Goal: Information Seeking & Learning: Learn about a topic

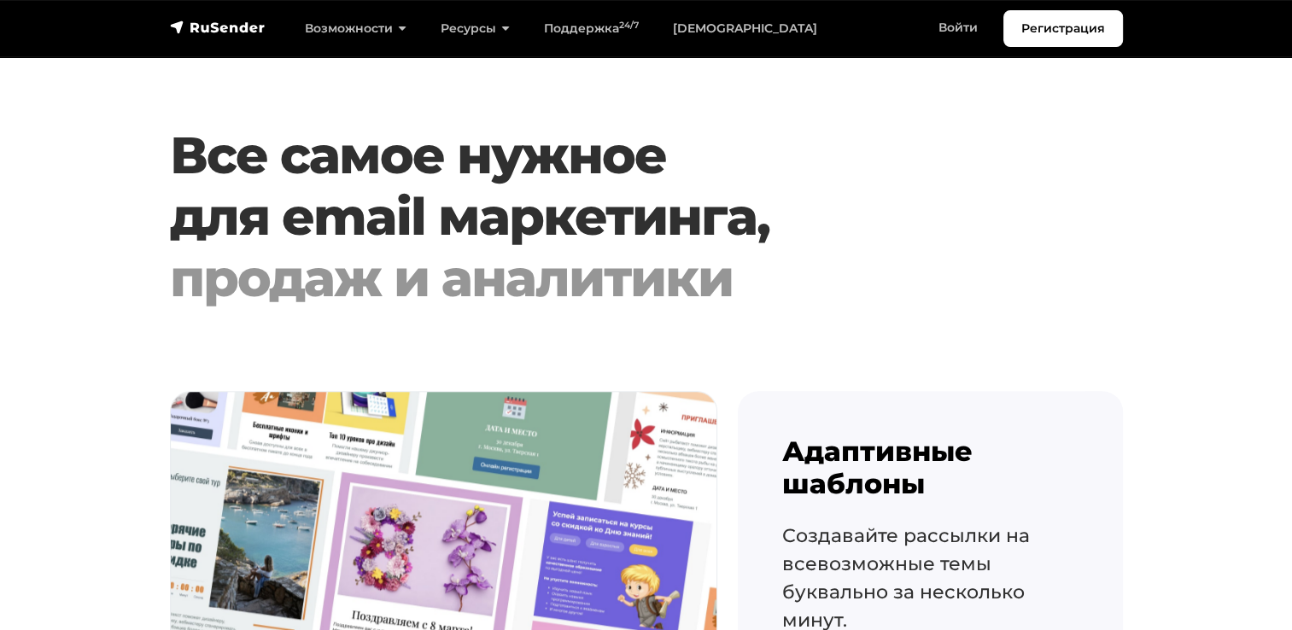
scroll to position [1622, 0]
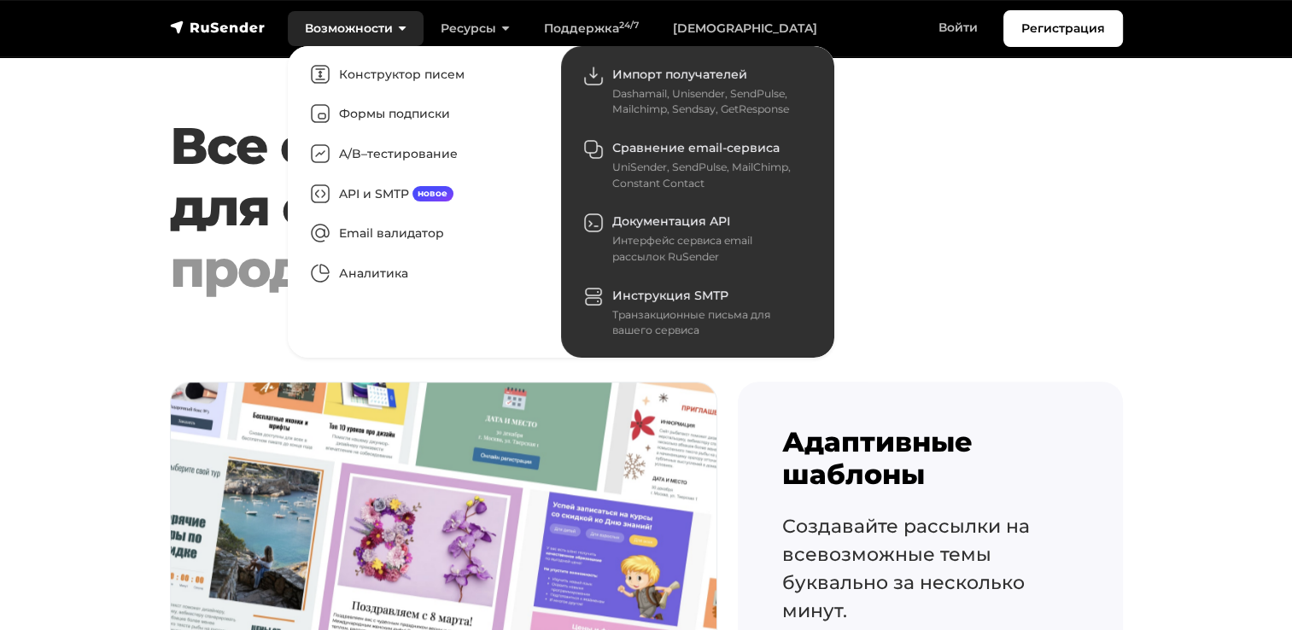
click at [387, 27] on link "Возможности" at bounding box center [356, 28] width 136 height 35
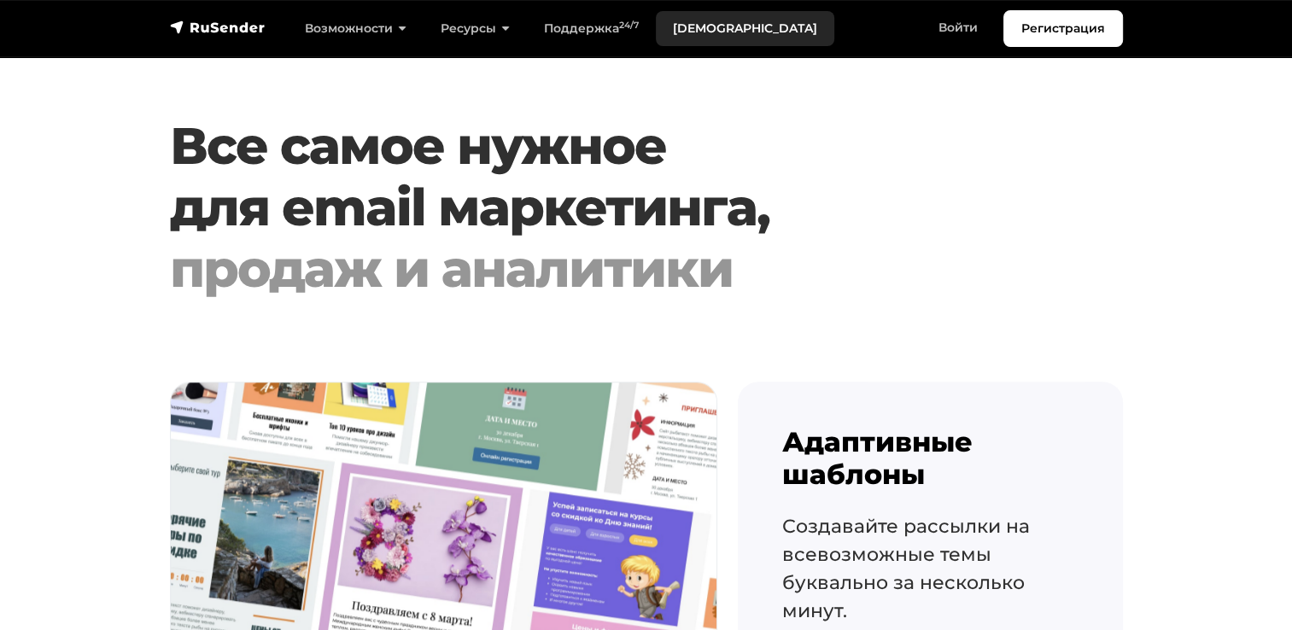
click at [699, 24] on link "[DEMOGRAPHIC_DATA]" at bounding box center [745, 28] width 178 height 35
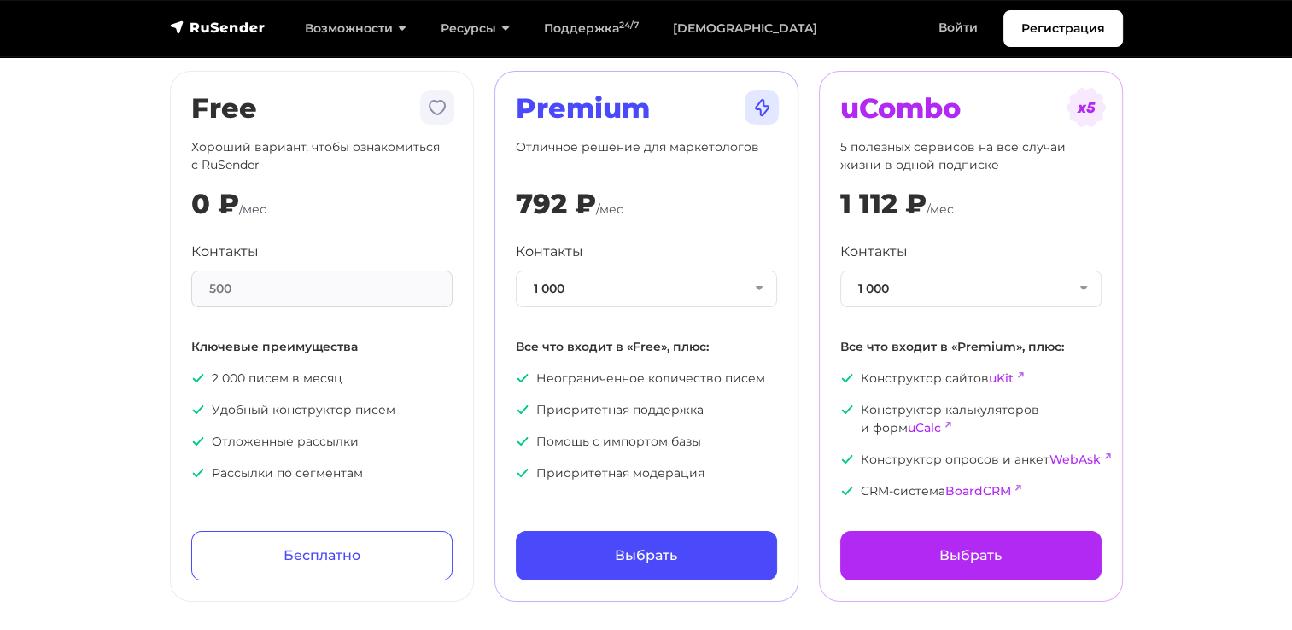
scroll to position [85, 0]
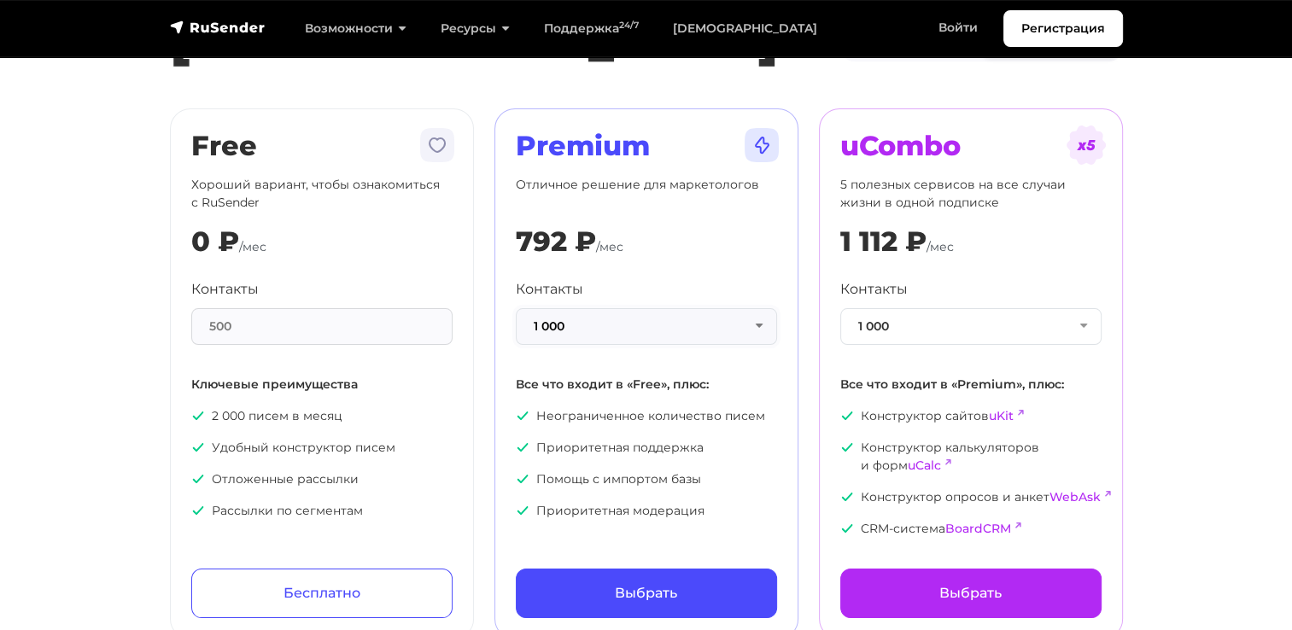
click at [748, 326] on button "1 000" at bounding box center [646, 326] width 261 height 37
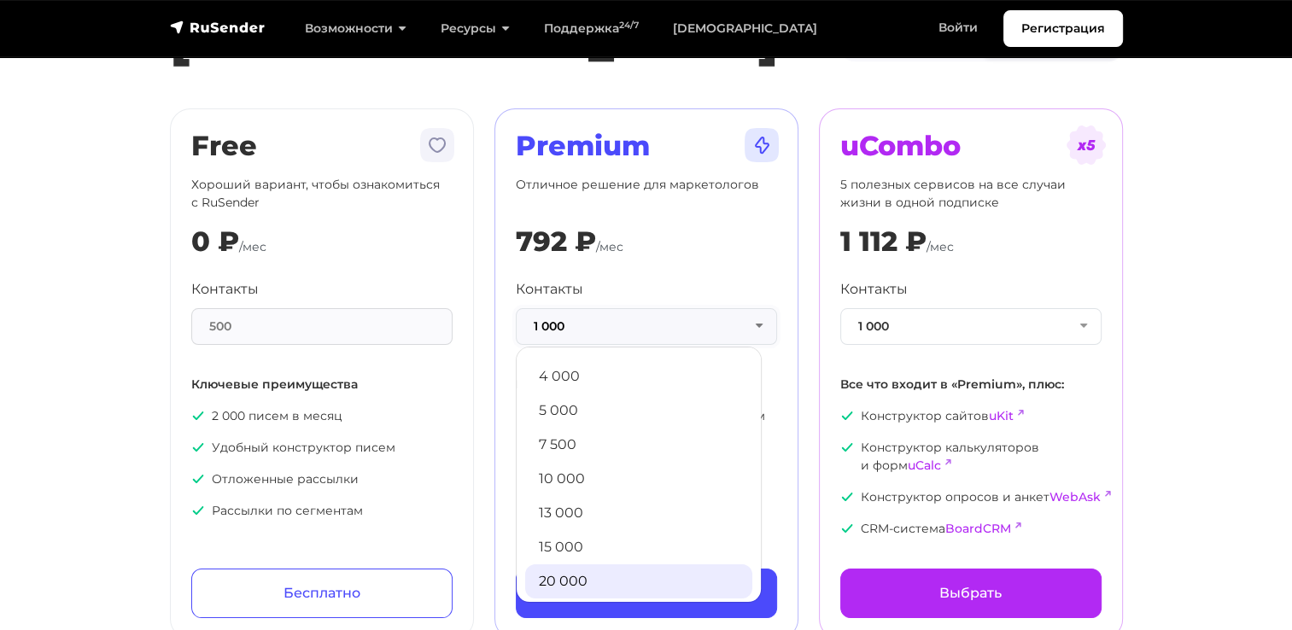
scroll to position [171, 0]
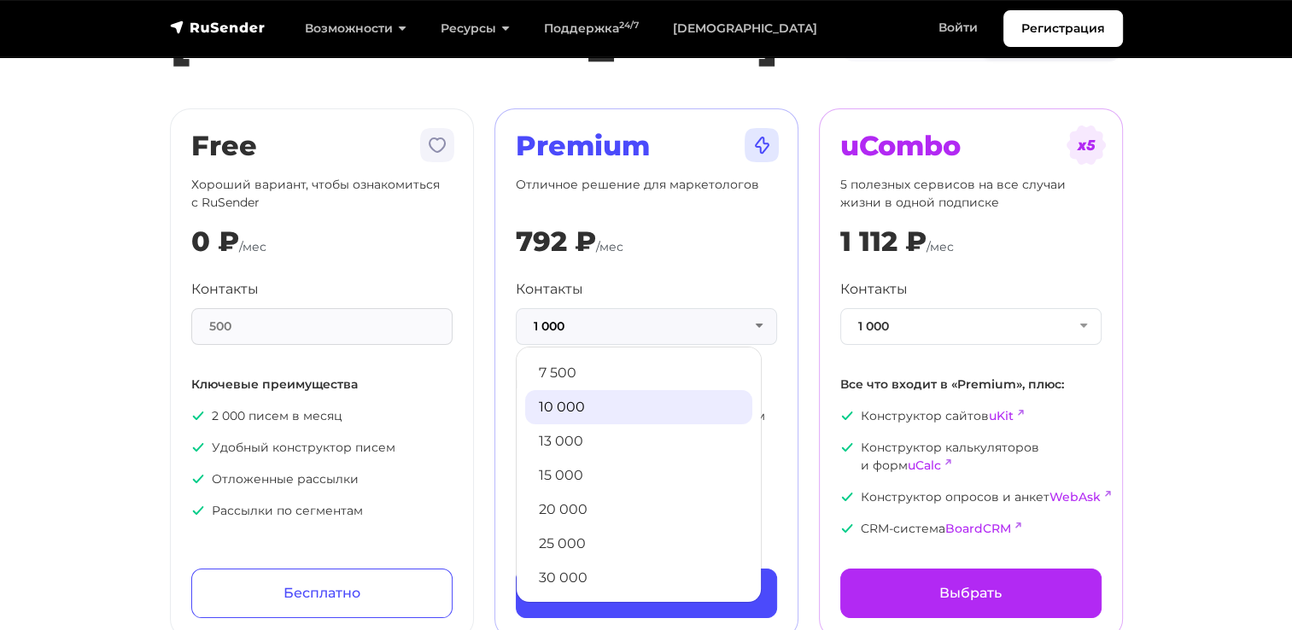
click at [605, 410] on link "10 000" at bounding box center [638, 407] width 227 height 34
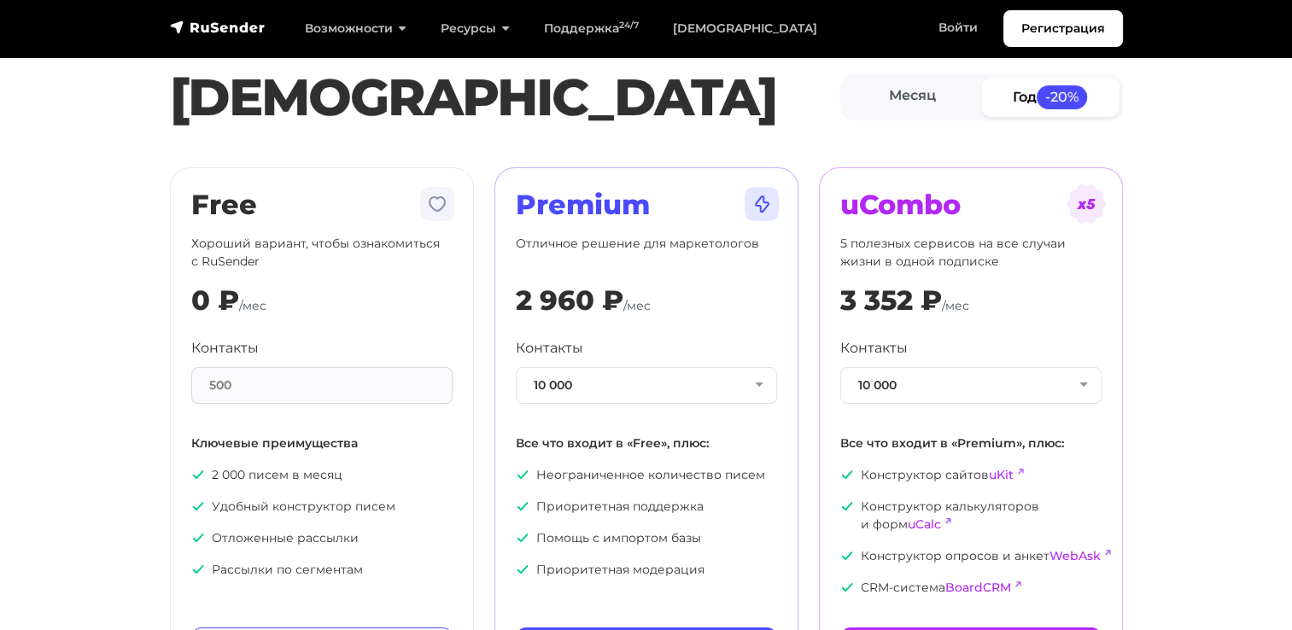
scroll to position [0, 0]
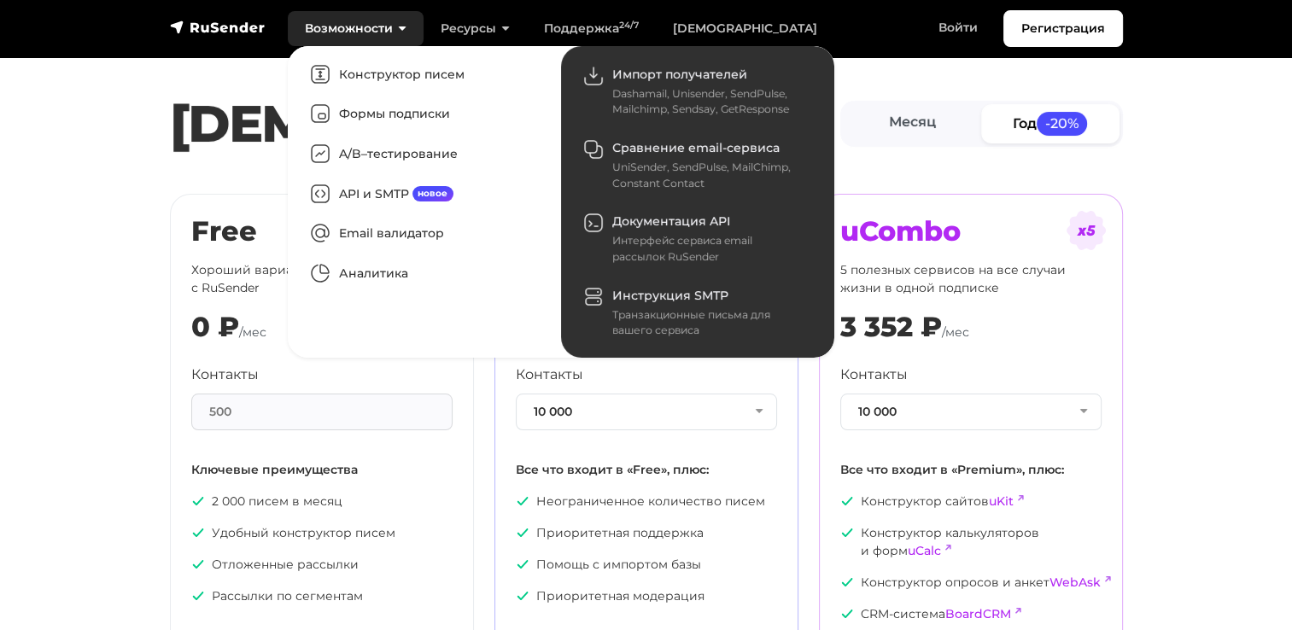
click at [354, 25] on link "Возможности" at bounding box center [356, 28] width 136 height 35
click at [372, 31] on link "Возможности" at bounding box center [356, 28] width 136 height 35
click at [446, 113] on link "Формы подписки" at bounding box center [424, 114] width 251 height 39
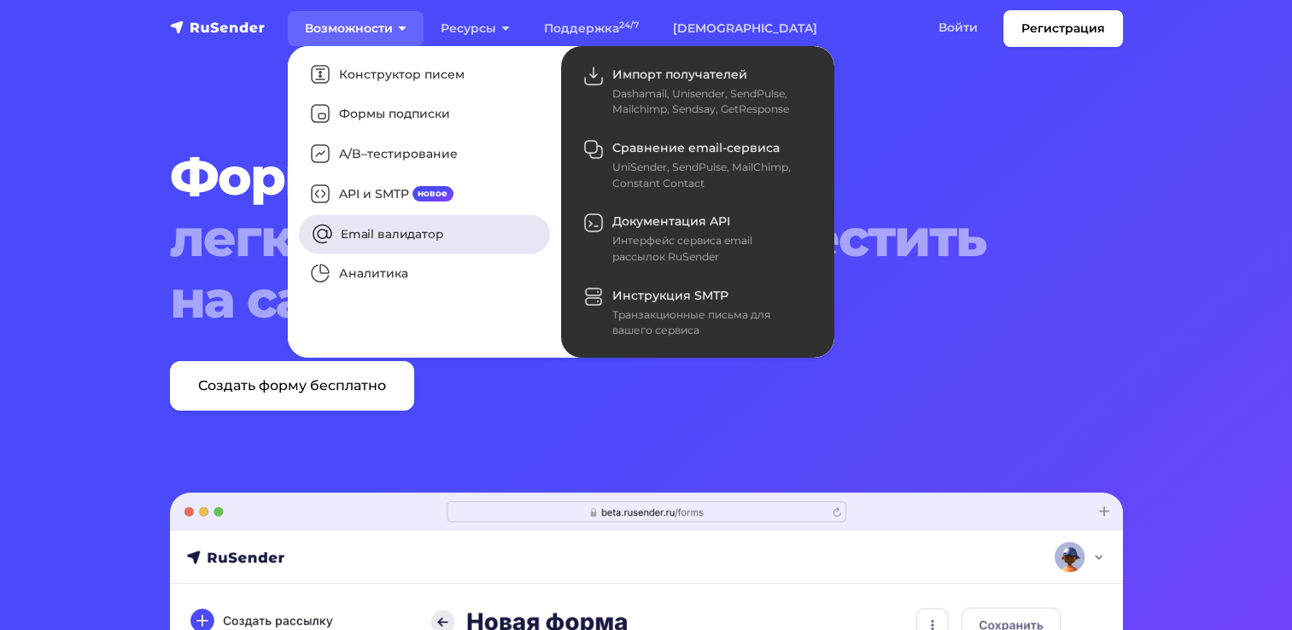
click at [429, 233] on link "Email валидатор" at bounding box center [424, 233] width 251 height 39
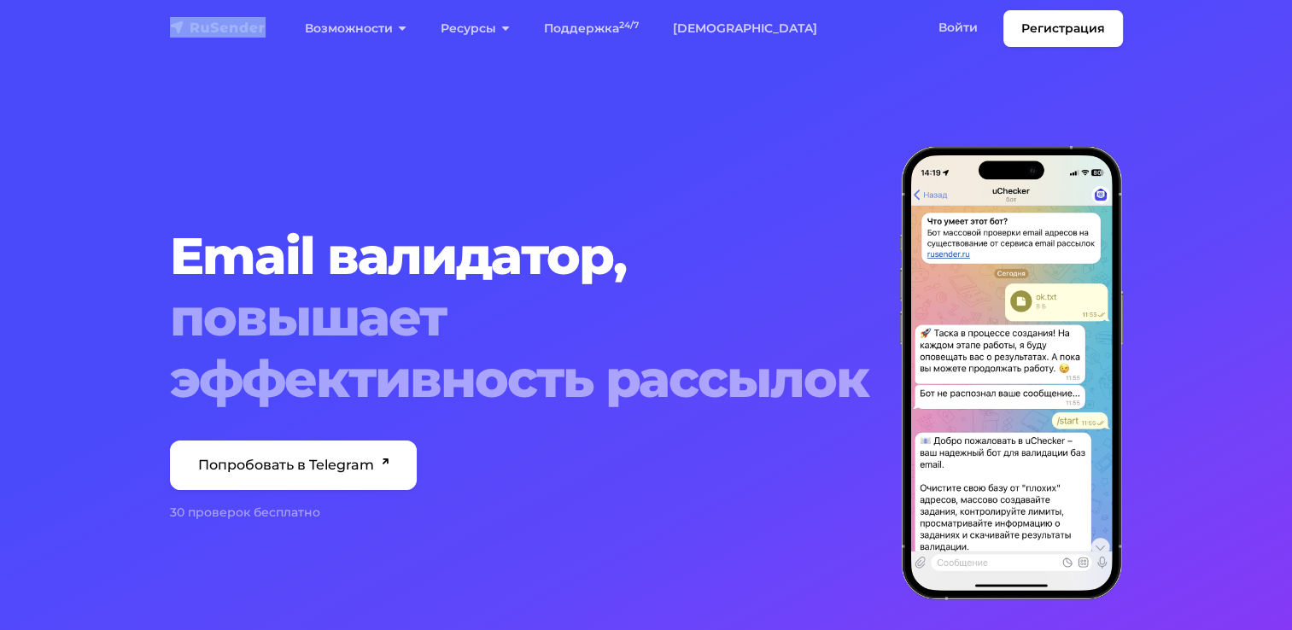
drag, startPoint x: 275, startPoint y: 26, endPoint x: 190, endPoint y: 35, distance: 85.9
click at [190, 35] on div "Регистрация Возможности Конструктор писем Формы подписки A/B–тестирование API и…" at bounding box center [646, 28] width 973 height 37
